Goal: Navigation & Orientation: Find specific page/section

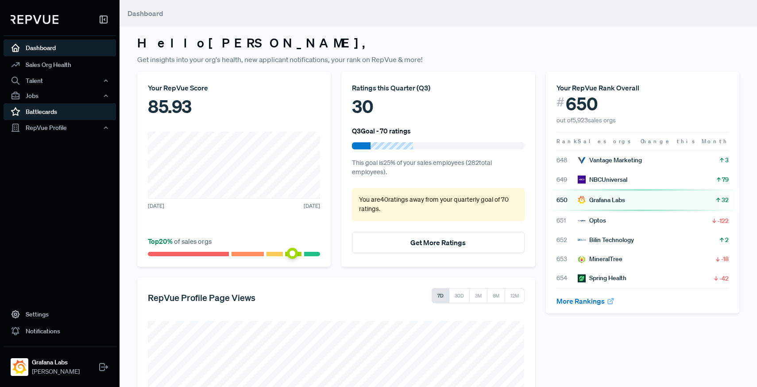
click at [47, 111] on link "Battlecards" at bounding box center [60, 111] width 112 height 17
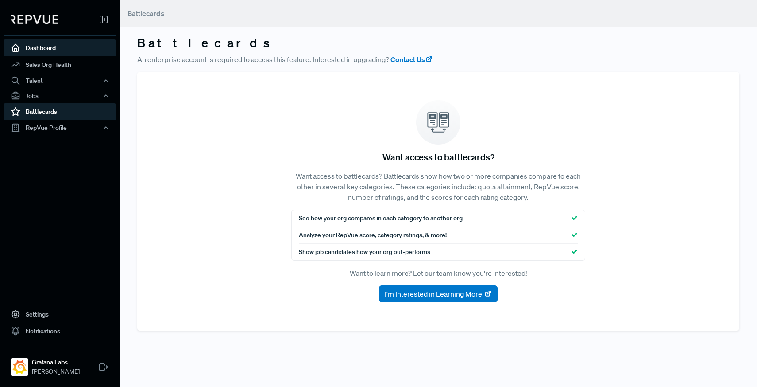
click at [38, 50] on link "Dashboard" at bounding box center [60, 47] width 112 height 17
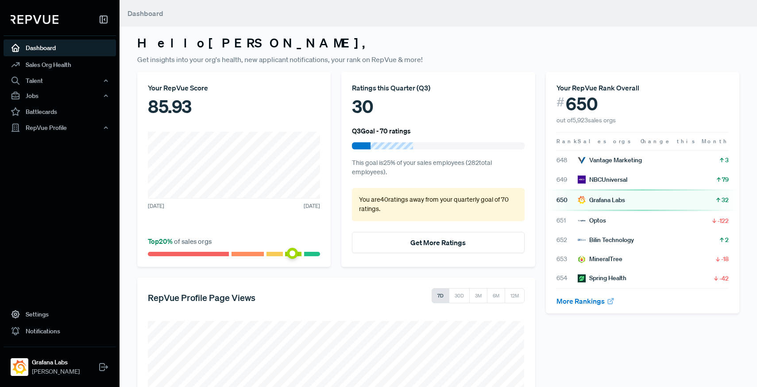
click at [35, 19] on img at bounding box center [35, 19] width 48 height 9
click at [58, 63] on link "Sales Org Health" at bounding box center [60, 64] width 112 height 17
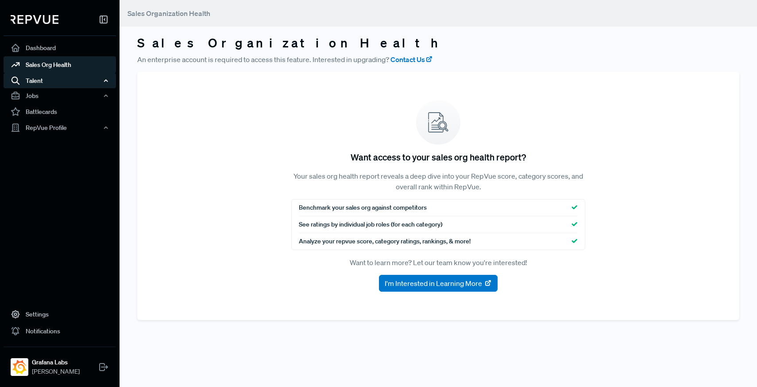
click at [30, 80] on div "Talent" at bounding box center [60, 80] width 112 height 15
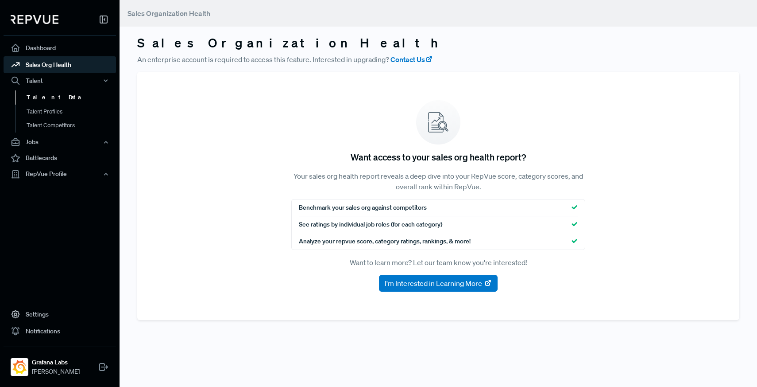
click at [42, 97] on link "Talent Data" at bounding box center [71, 97] width 112 height 14
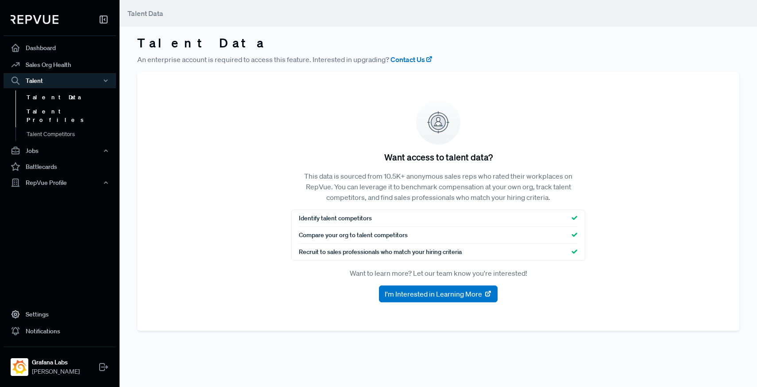
click at [43, 111] on link "Talent Profiles" at bounding box center [71, 116] width 112 height 23
click at [46, 127] on link "Talent Competitors" at bounding box center [71, 138] width 112 height 23
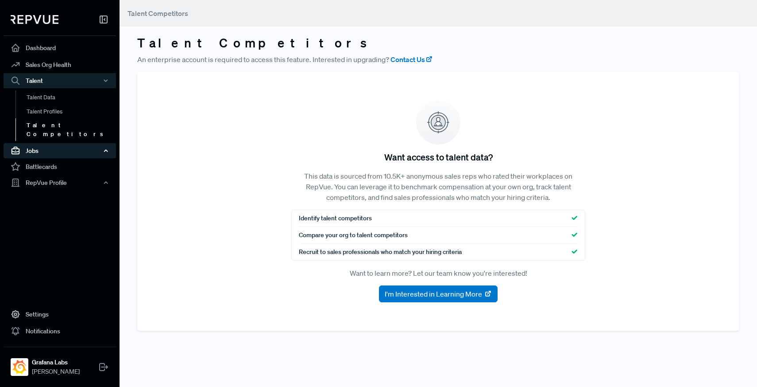
click at [39, 143] on div "Jobs" at bounding box center [60, 150] width 112 height 15
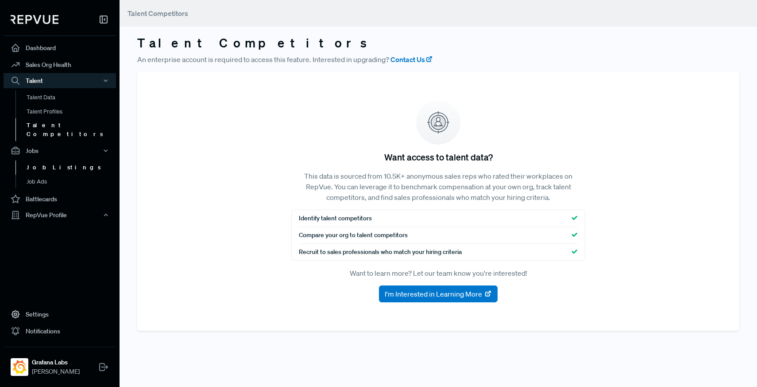
click at [43, 160] on link "Job Listings" at bounding box center [71, 167] width 112 height 14
